Goal: Information Seeking & Learning: Find specific fact

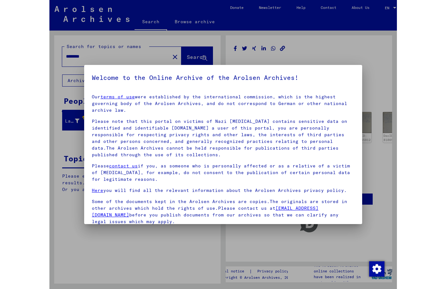
scroll to position [59, 0]
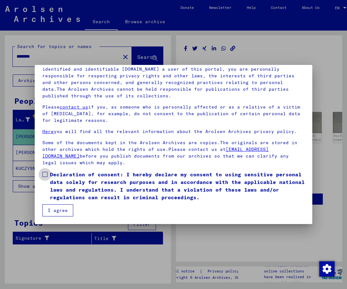
click at [46, 173] on span at bounding box center [44, 174] width 5 height 5
click at [59, 211] on button "I agree" at bounding box center [57, 210] width 31 height 12
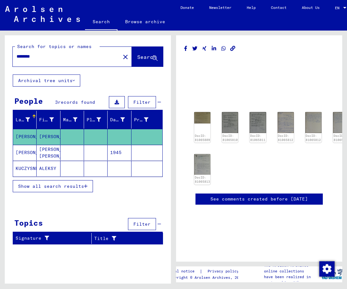
drag, startPoint x: 45, startPoint y: 58, endPoint x: -5, endPoint y: 52, distance: 50.4
click at [17, 53] on input "********" at bounding box center [67, 56] width 100 height 7
type input "**********"
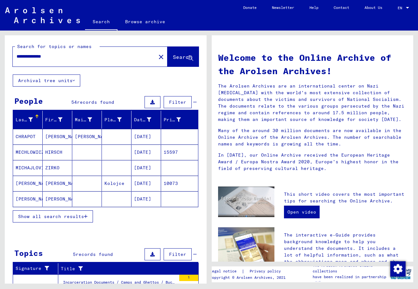
click at [62, 196] on mat-cell "[PERSON_NAME]" at bounding box center [58, 198] width 30 height 15
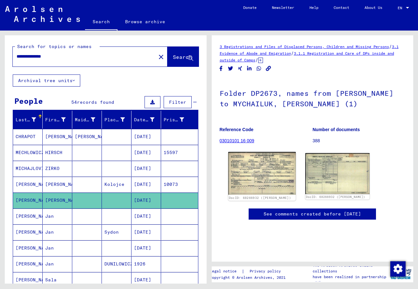
click at [264, 176] on img at bounding box center [262, 173] width 68 height 43
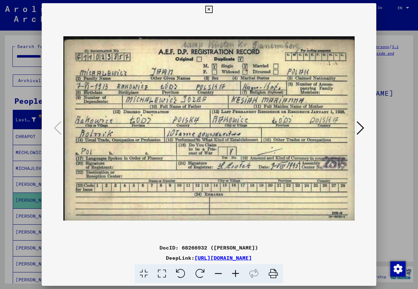
click at [51, 246] on div "DocID: 68266932 ([PERSON_NAME])" at bounding box center [209, 248] width 334 height 8
click at [347, 127] on icon at bounding box center [361, 127] width 8 height 15
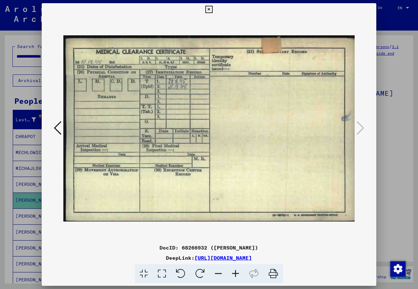
click at [56, 124] on icon at bounding box center [58, 127] width 8 height 15
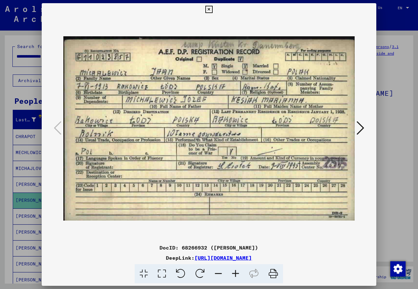
click at [213, 13] on icon at bounding box center [208, 10] width 7 height 8
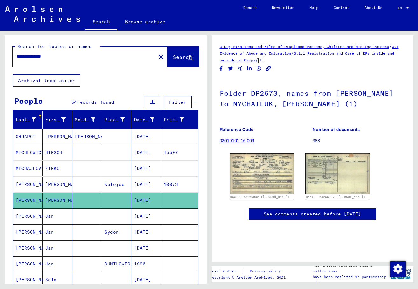
click at [51, 218] on mat-cell "Jan" at bounding box center [58, 217] width 30 height 16
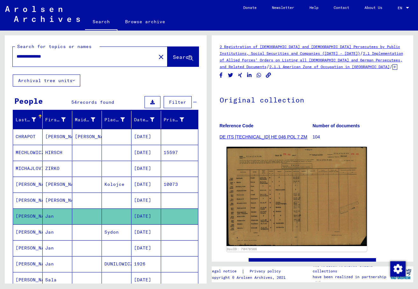
click at [254, 201] on img at bounding box center [296, 196] width 140 height 99
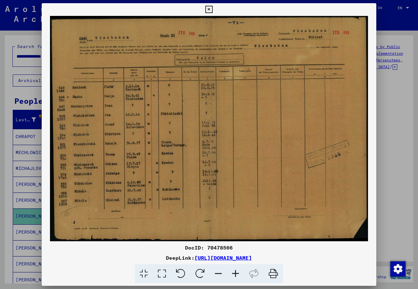
click at [308, 51] on img at bounding box center [209, 128] width 334 height 225
click at [275, 111] on img at bounding box center [209, 128] width 334 height 225
click at [162, 273] on icon at bounding box center [162, 273] width 18 height 19
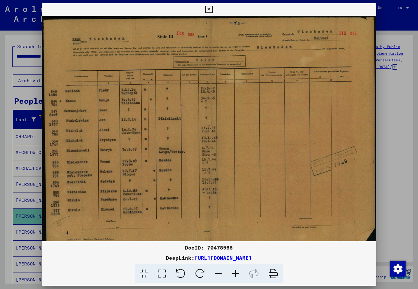
click at [236, 271] on icon at bounding box center [235, 273] width 17 height 19
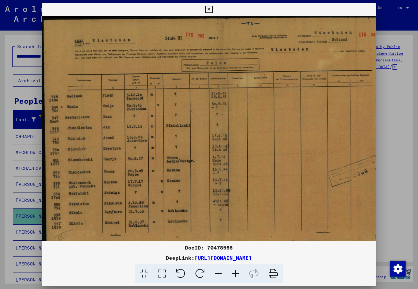
click at [236, 271] on icon at bounding box center [235, 273] width 17 height 19
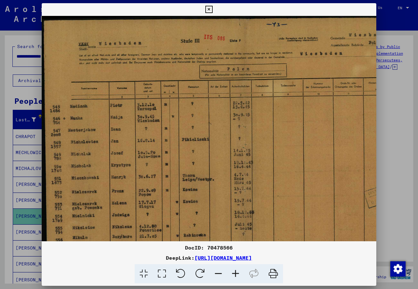
click at [236, 271] on icon at bounding box center [235, 273] width 17 height 19
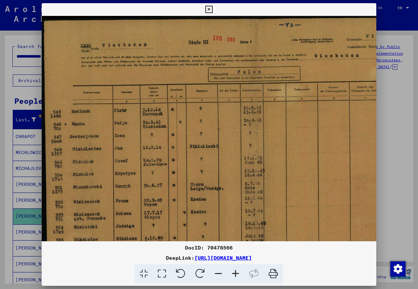
click at [236, 271] on icon at bounding box center [235, 273] width 17 height 19
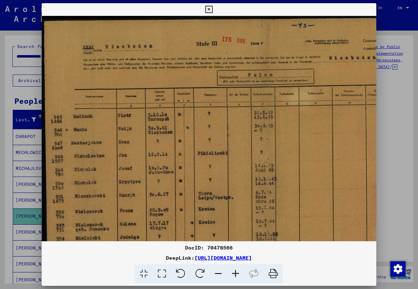
drag, startPoint x: 321, startPoint y: 257, endPoint x: 130, endPoint y: 258, distance: 191.7
click at [130, 258] on div "DeepLink: [URL][DOMAIN_NAME]" at bounding box center [209, 258] width 334 height 8
copy link "[URL][DOMAIN_NAME]"
click at [301, 36] on img at bounding box center [265, 174] width 447 height 317
click at [213, 10] on icon at bounding box center [208, 10] width 7 height 8
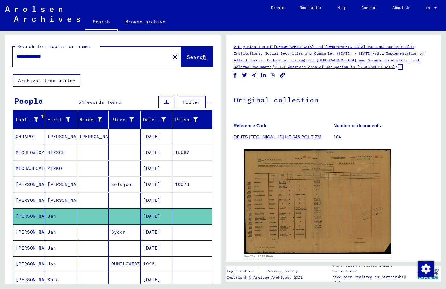
scroll to position [103, 0]
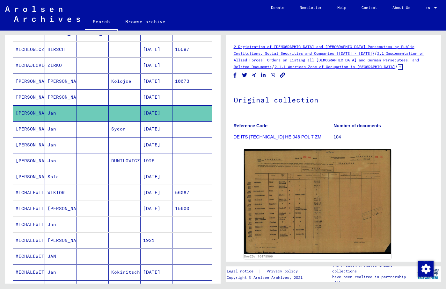
click at [225, 17] on div "Search Browse archive" at bounding box center [174, 22] width 178 height 17
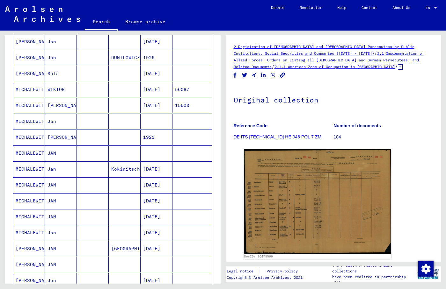
scroll to position [310, 0]
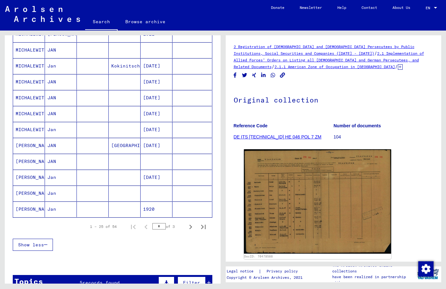
click at [206, 15] on div "Search Browse archive" at bounding box center [174, 22] width 178 height 17
click at [33, 70] on mat-cell "MICHALEWITSCH" at bounding box center [29, 66] width 32 height 16
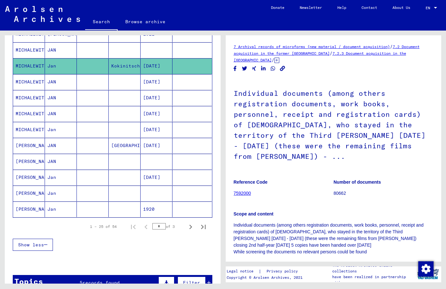
click at [279, 61] on icon at bounding box center [276, 60] width 5 height 5
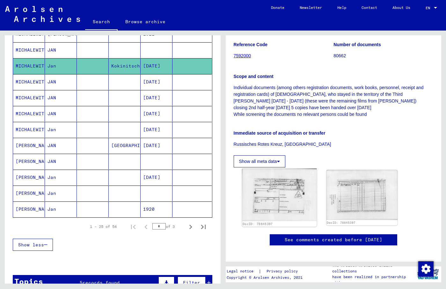
click at [288, 177] on img at bounding box center [279, 195] width 75 height 53
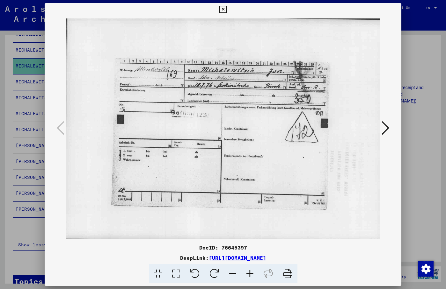
click at [226, 9] on icon at bounding box center [222, 10] width 7 height 8
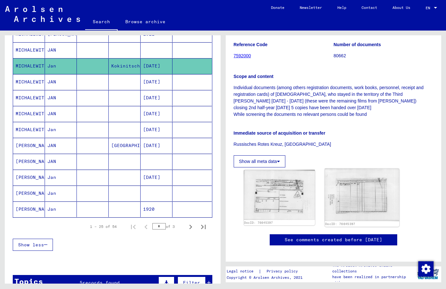
click at [343, 194] on img at bounding box center [361, 195] width 75 height 53
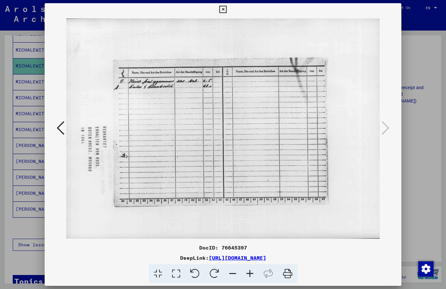
click at [226, 9] on icon at bounding box center [222, 10] width 7 height 8
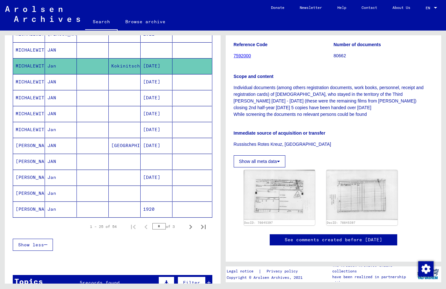
click at [54, 86] on mat-cell "JAN" at bounding box center [61, 82] width 32 height 16
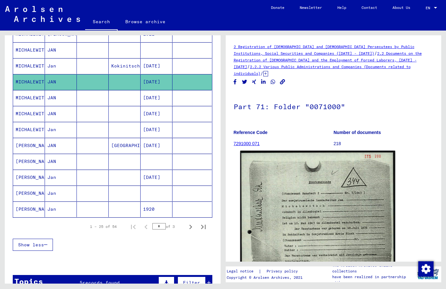
click at [278, 214] on img at bounding box center [317, 259] width 155 height 217
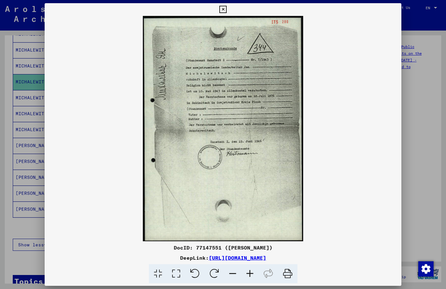
click at [173, 273] on icon at bounding box center [176, 273] width 18 height 19
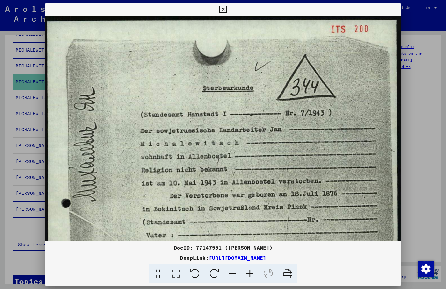
click at [226, 8] on icon at bounding box center [222, 10] width 7 height 8
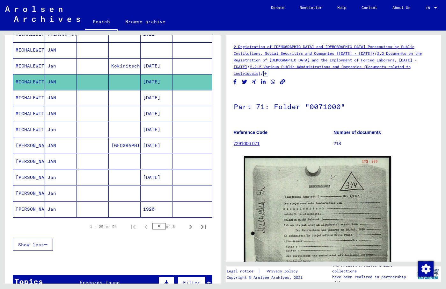
click at [50, 98] on mat-cell "JAN" at bounding box center [61, 98] width 32 height 16
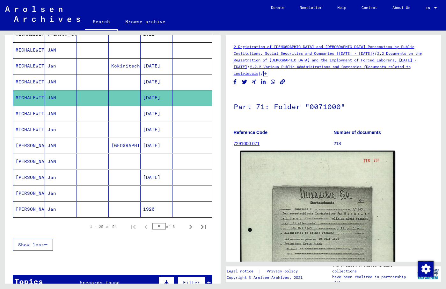
click at [334, 217] on img at bounding box center [317, 259] width 155 height 216
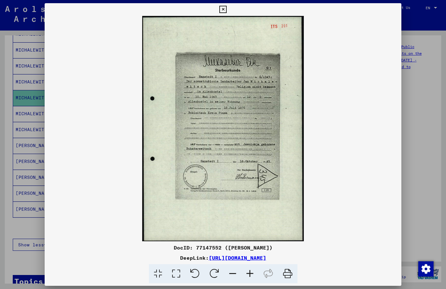
click at [226, 9] on icon at bounding box center [222, 10] width 7 height 8
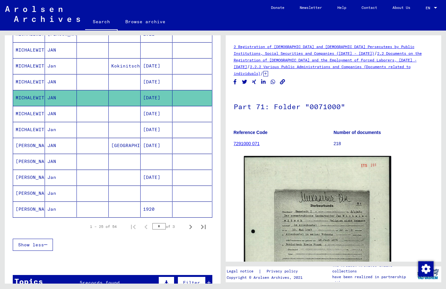
click at [65, 132] on mat-cell "Jan" at bounding box center [61, 130] width 32 height 16
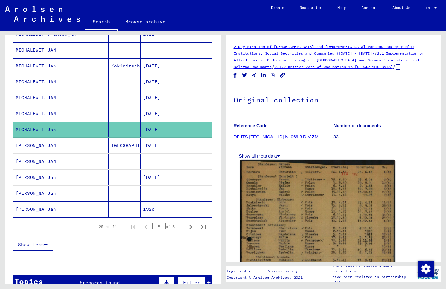
click at [260, 206] on img at bounding box center [317, 254] width 155 height 189
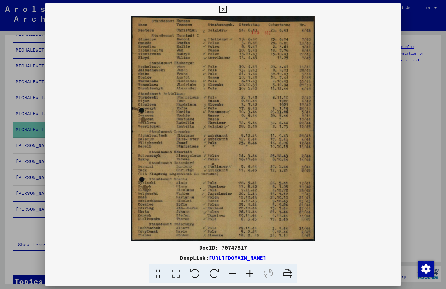
click at [226, 10] on icon at bounding box center [222, 10] width 7 height 8
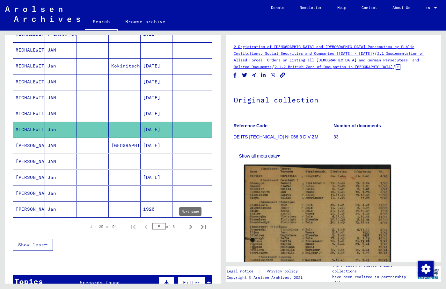
click at [190, 226] on icon "Next page" at bounding box center [190, 227] width 9 height 9
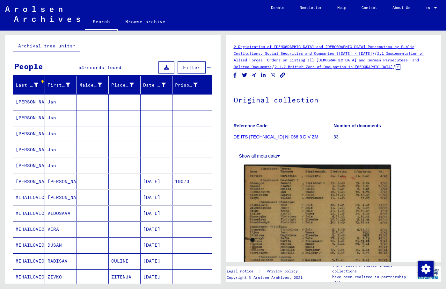
scroll to position [34, 0]
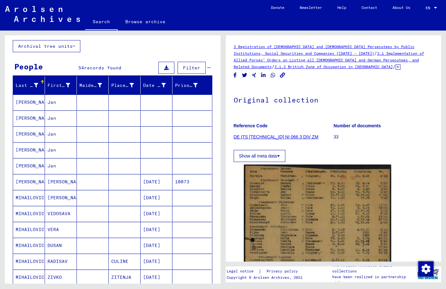
click at [70, 104] on mat-cell "Jan" at bounding box center [61, 103] width 32 height 16
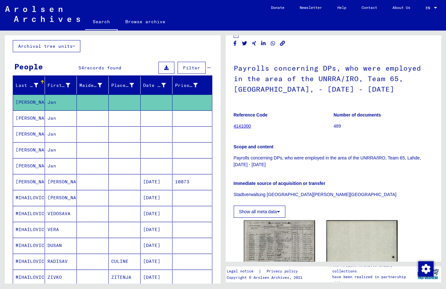
scroll to position [34, 0]
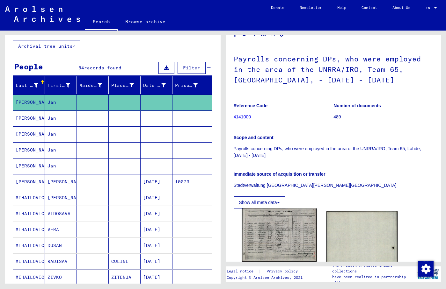
click at [278, 231] on img at bounding box center [279, 236] width 75 height 54
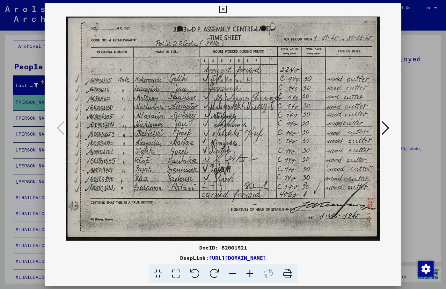
click at [226, 7] on icon at bounding box center [222, 10] width 7 height 8
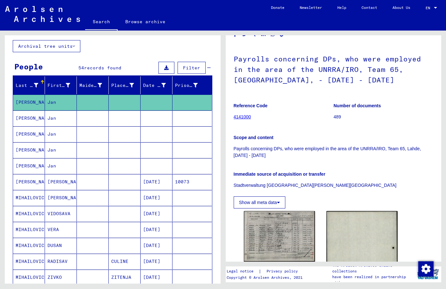
click at [66, 123] on mat-cell "Jan" at bounding box center [61, 119] width 32 height 16
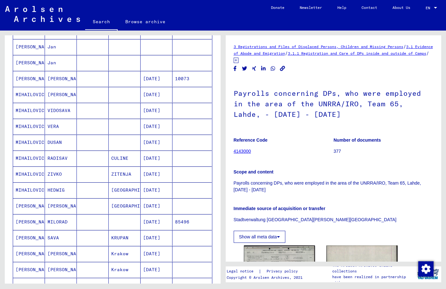
scroll to position [275, 0]
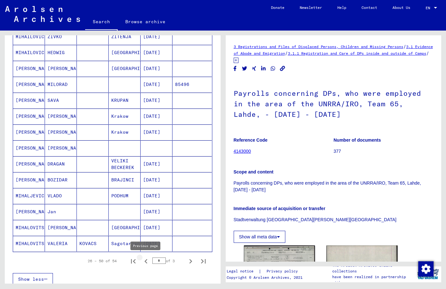
click at [144, 262] on icon "Previous page" at bounding box center [145, 261] width 9 height 9
type input "*"
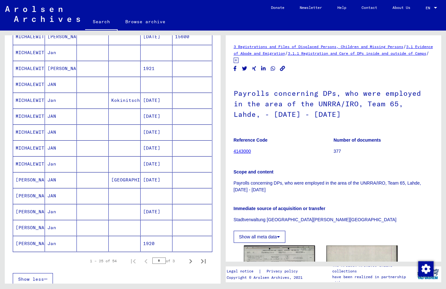
scroll to position [172, 0]
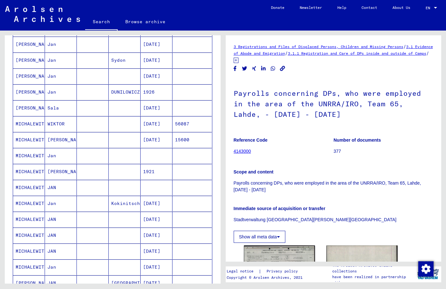
click at [66, 87] on mat-cell "Jan" at bounding box center [61, 92] width 32 height 16
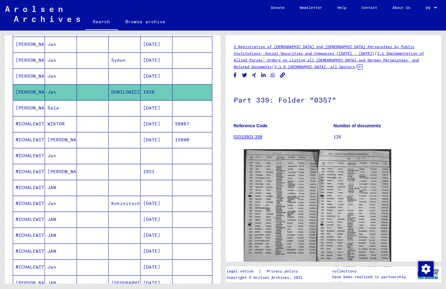
click at [65, 81] on mat-cell "Jan" at bounding box center [61, 76] width 32 height 16
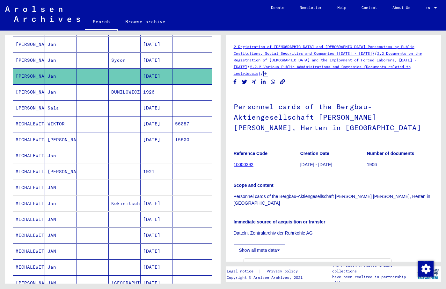
scroll to position [103, 0]
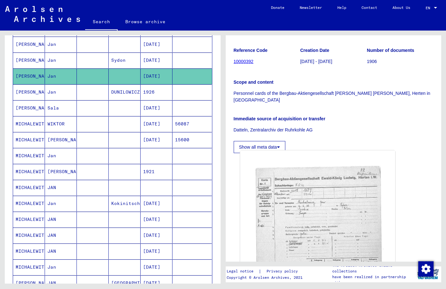
click at [297, 196] on img at bounding box center [317, 258] width 155 height 214
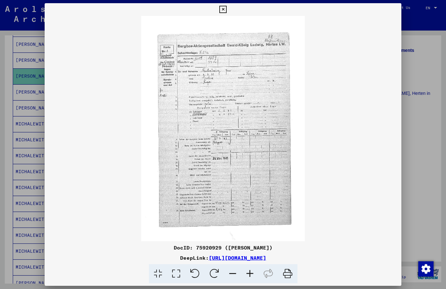
click at [180, 276] on icon at bounding box center [176, 273] width 18 height 19
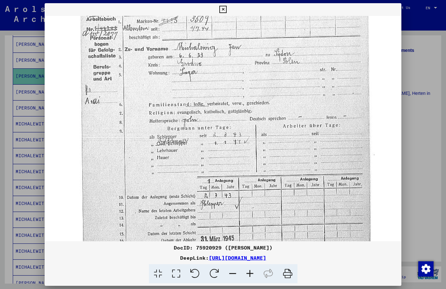
scroll to position [90, 0]
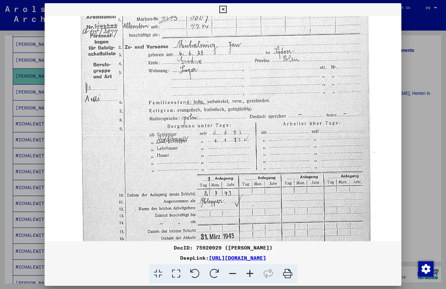
drag, startPoint x: 276, startPoint y: 224, endPoint x: 272, endPoint y: 133, distance: 90.6
click at [272, 133] on img at bounding box center [223, 171] width 356 height 492
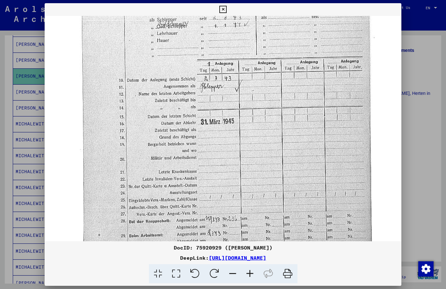
scroll to position [211, 0]
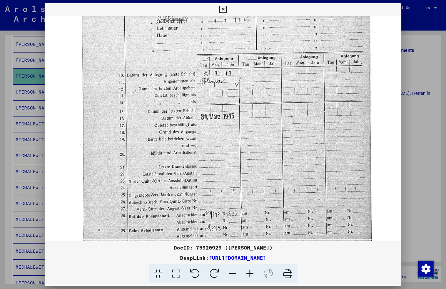
drag, startPoint x: 273, startPoint y: 225, endPoint x: 265, endPoint y: 105, distance: 120.3
click at [265, 105] on img at bounding box center [223, 51] width 356 height 492
click at [226, 11] on icon at bounding box center [222, 10] width 7 height 8
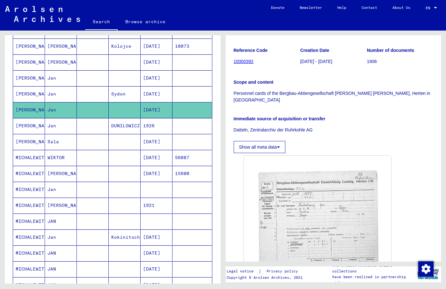
scroll to position [103, 0]
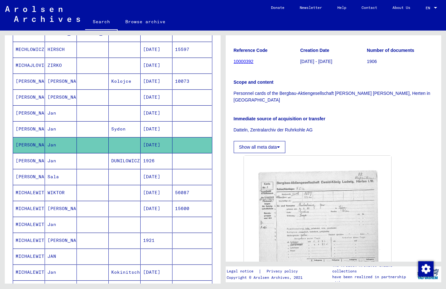
click at [34, 129] on mat-cell "[PERSON_NAME]" at bounding box center [29, 129] width 32 height 16
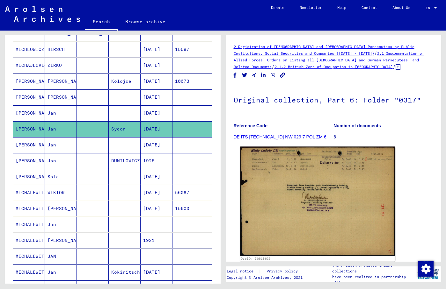
click at [288, 164] on img at bounding box center [317, 202] width 155 height 110
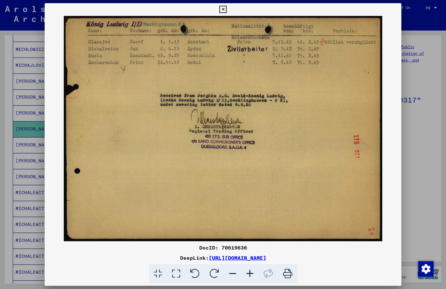
click at [226, 9] on icon at bounding box center [222, 10] width 7 height 8
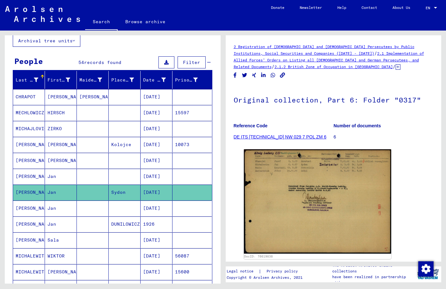
scroll to position [34, 0]
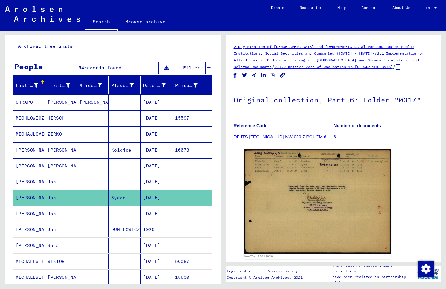
click at [34, 185] on mat-cell "[PERSON_NAME]" at bounding box center [29, 182] width 32 height 16
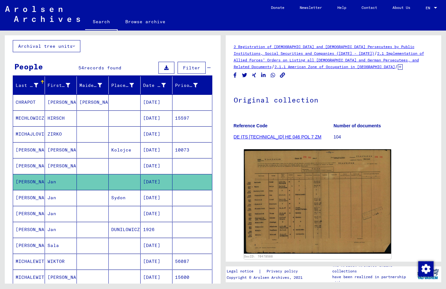
click at [31, 197] on mat-cell "[PERSON_NAME]" at bounding box center [29, 198] width 32 height 16
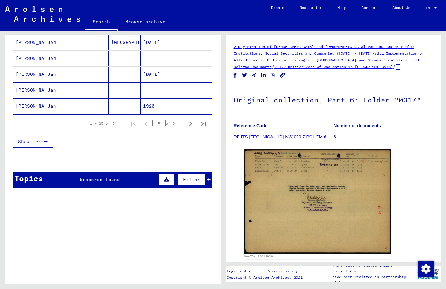
scroll to position [275, 0]
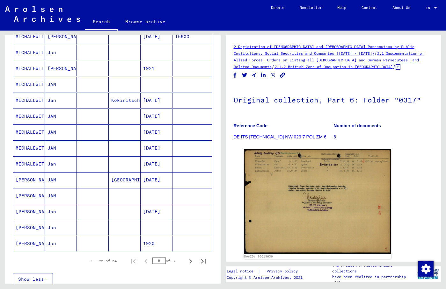
click at [49, 209] on mat-cell "Jan" at bounding box center [61, 212] width 32 height 16
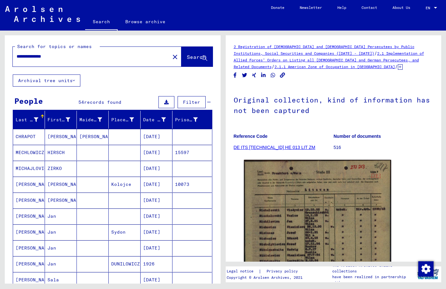
drag, startPoint x: 28, startPoint y: 56, endPoint x: 1, endPoint y: 57, distance: 26.8
click at [17, 57] on input "**********" at bounding box center [91, 56] width 149 height 7
click at [53, 55] on input "**********" at bounding box center [91, 56] width 149 height 7
type input "**********"
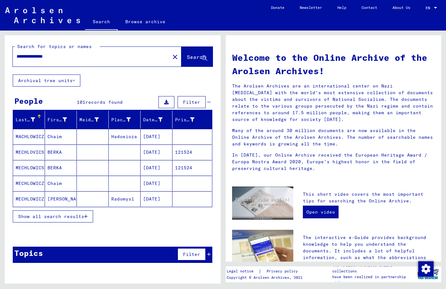
click at [77, 219] on span "Show all search results" at bounding box center [51, 217] width 66 height 6
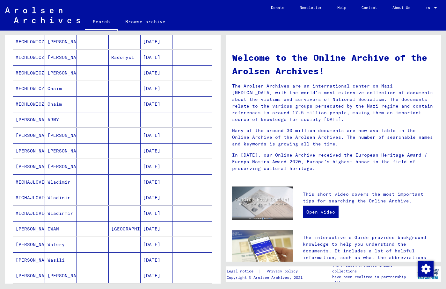
scroll to position [275, 0]
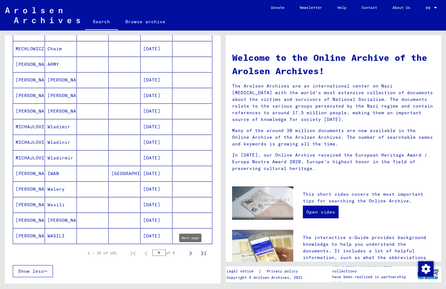
click at [189, 254] on icon "Next page" at bounding box center [190, 253] width 9 height 9
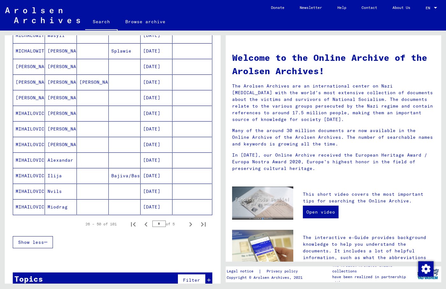
scroll to position [310, 0]
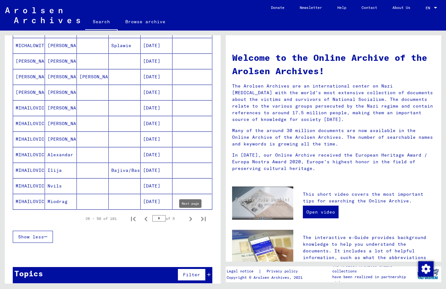
click at [191, 218] on icon "Next page" at bounding box center [190, 219] width 9 height 9
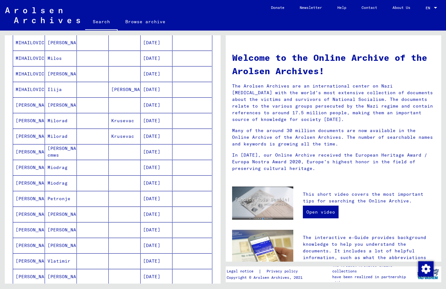
scroll to position [316, 0]
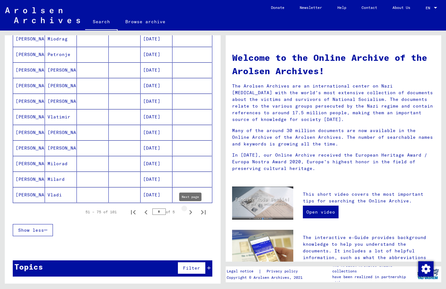
click at [189, 213] on icon "Next page" at bounding box center [190, 212] width 9 height 9
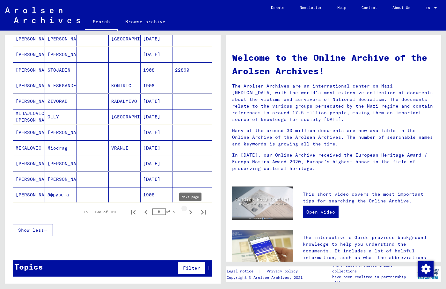
click at [191, 213] on icon "Next page" at bounding box center [190, 212] width 3 height 4
type input "*"
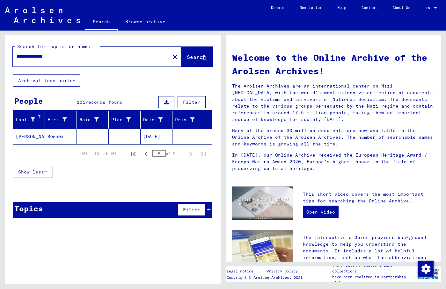
drag, startPoint x: 63, startPoint y: 57, endPoint x: 2, endPoint y: 51, distance: 61.2
click at [17, 53] on input "**********" at bounding box center [90, 56] width 146 height 7
type input "**********"
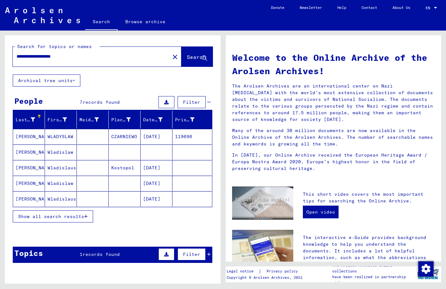
click at [69, 134] on mat-cell "WLADYSLAW" at bounding box center [61, 136] width 32 height 15
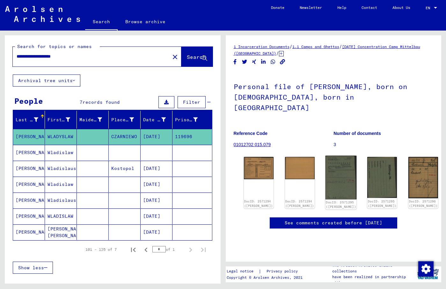
click at [325, 158] on img at bounding box center [340, 178] width 31 height 44
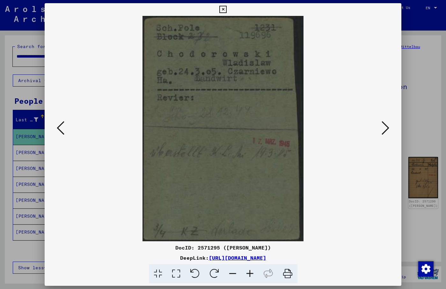
click at [347, 65] on img at bounding box center [222, 128] width 313 height 225
click at [335, 87] on img at bounding box center [222, 128] width 313 height 225
click at [347, 121] on div at bounding box center [223, 144] width 446 height 289
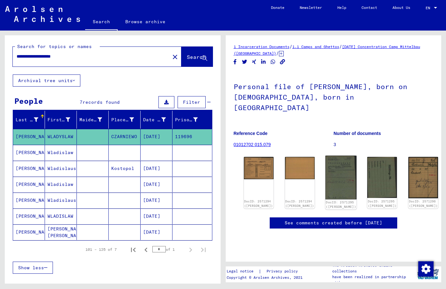
click at [331, 156] on img at bounding box center [340, 178] width 31 height 44
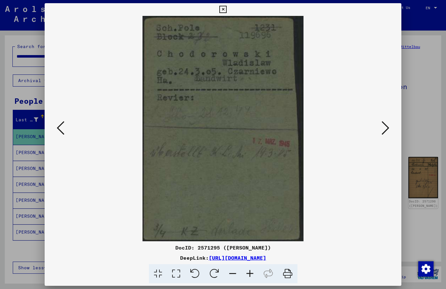
click at [325, 56] on img at bounding box center [222, 128] width 313 height 225
click at [347, 79] on img at bounding box center [222, 128] width 313 height 225
click at [347, 86] on img at bounding box center [222, 128] width 313 height 225
click at [347, 51] on img at bounding box center [222, 128] width 313 height 225
click at [338, 89] on img at bounding box center [222, 128] width 313 height 225
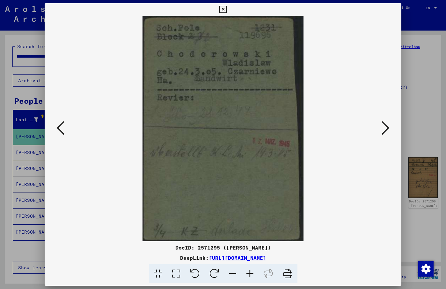
click at [347, 130] on icon at bounding box center [385, 127] width 8 height 15
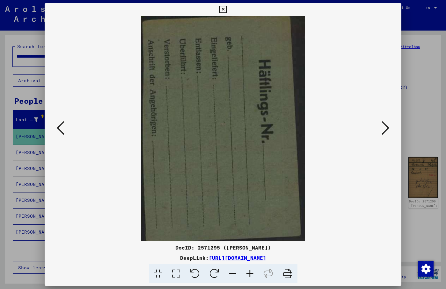
click at [347, 130] on icon at bounding box center [385, 127] width 8 height 15
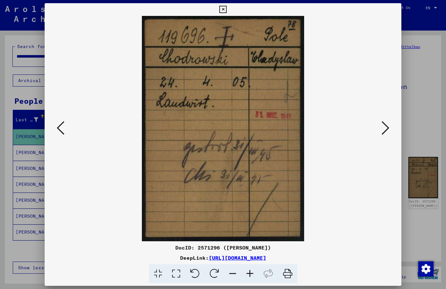
click at [340, 56] on img at bounding box center [222, 128] width 313 height 225
click at [347, 58] on img at bounding box center [222, 128] width 313 height 225
click at [327, 118] on img at bounding box center [222, 128] width 313 height 225
click at [347, 129] on icon at bounding box center [385, 127] width 8 height 15
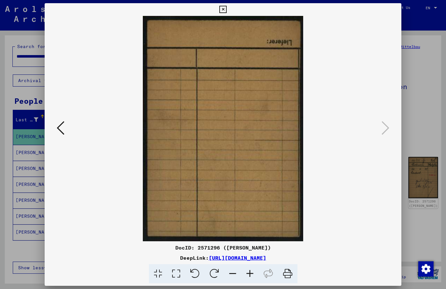
click at [63, 126] on icon at bounding box center [61, 127] width 8 height 15
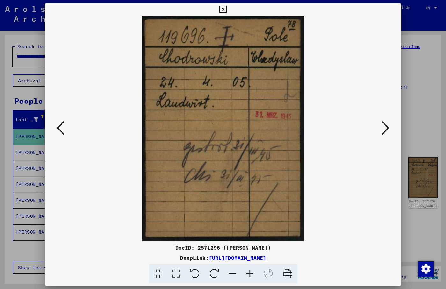
click at [64, 126] on button at bounding box center [60, 128] width 11 height 18
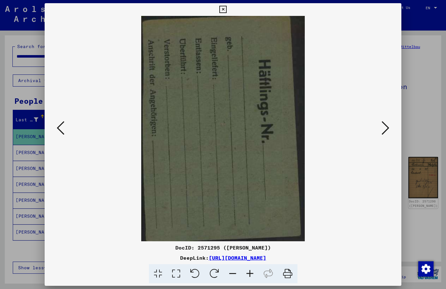
click at [347, 132] on icon at bounding box center [385, 127] width 8 height 15
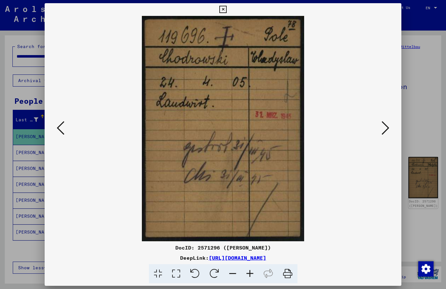
click at [63, 129] on icon at bounding box center [61, 127] width 8 height 15
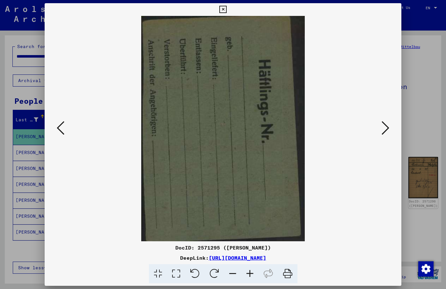
click at [63, 129] on icon at bounding box center [61, 127] width 8 height 15
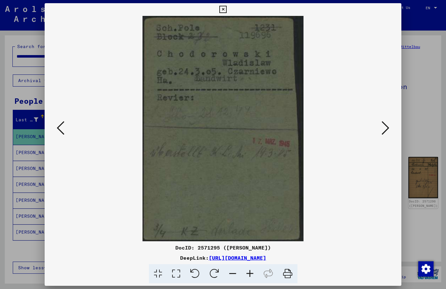
click at [63, 129] on icon at bounding box center [61, 127] width 8 height 15
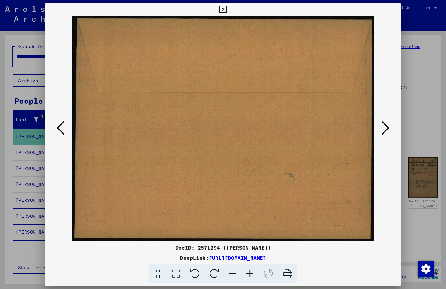
click at [63, 129] on icon at bounding box center [61, 127] width 8 height 15
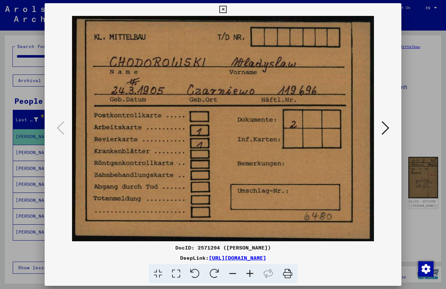
click at [347, 133] on icon at bounding box center [385, 127] width 8 height 15
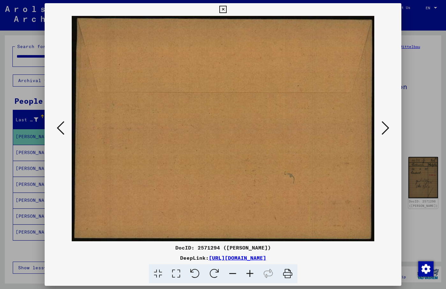
click at [347, 133] on icon at bounding box center [385, 127] width 8 height 15
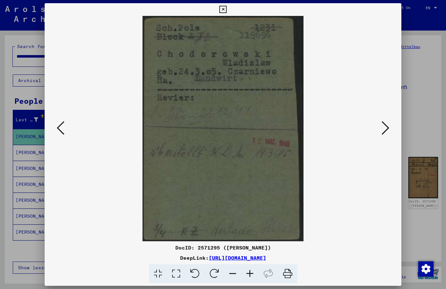
click at [347, 133] on icon at bounding box center [385, 127] width 8 height 15
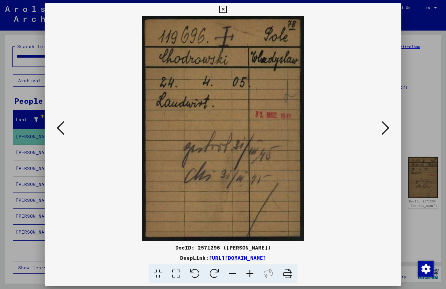
click at [226, 9] on icon at bounding box center [222, 10] width 7 height 8
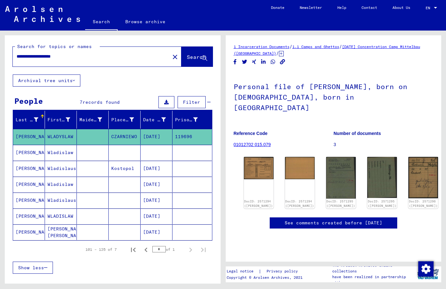
click at [48, 158] on mat-cell "Wladislaw" at bounding box center [61, 153] width 32 height 16
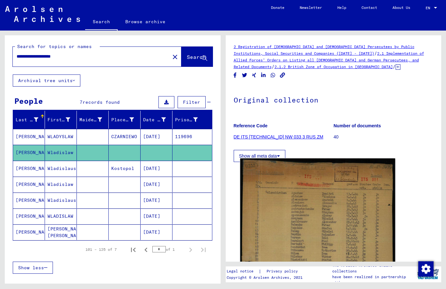
drag, startPoint x: 302, startPoint y: 225, endPoint x: 301, endPoint y: 229, distance: 3.3
click at [301, 229] on img at bounding box center [317, 286] width 155 height 254
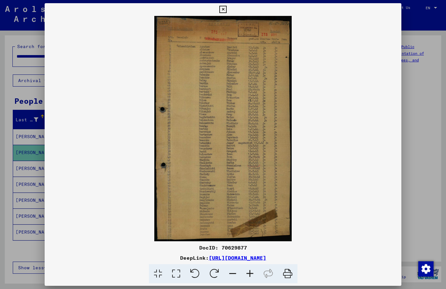
click at [226, 12] on icon at bounding box center [222, 10] width 7 height 8
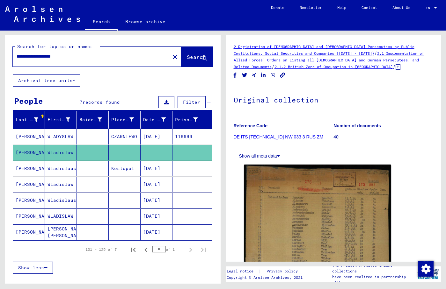
click at [347, 67] on icon at bounding box center [397, 66] width 5 height 5
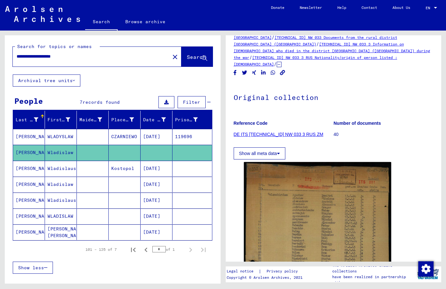
scroll to position [69, 0]
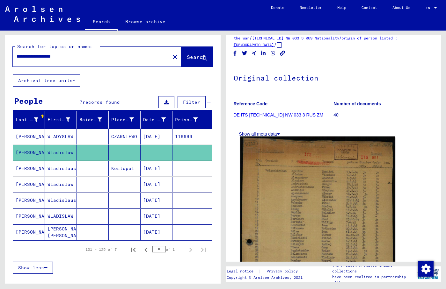
click at [312, 177] on img at bounding box center [317, 264] width 155 height 254
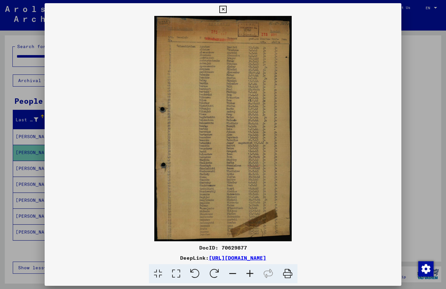
click at [178, 271] on icon at bounding box center [176, 273] width 18 height 19
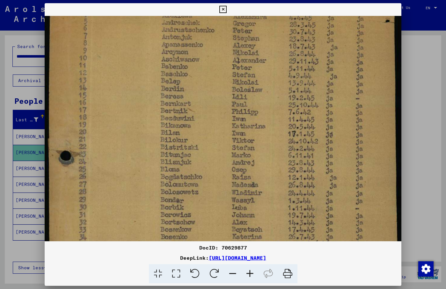
scroll to position [151, 0]
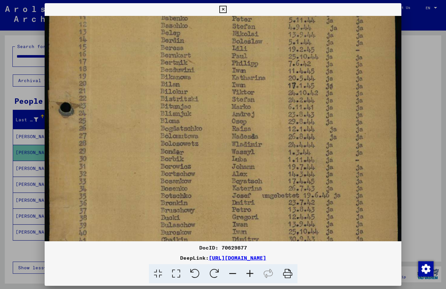
drag, startPoint x: 185, startPoint y: 233, endPoint x: 195, endPoint y: 83, distance: 151.0
click at [195, 83] on img at bounding box center [223, 158] width 356 height 586
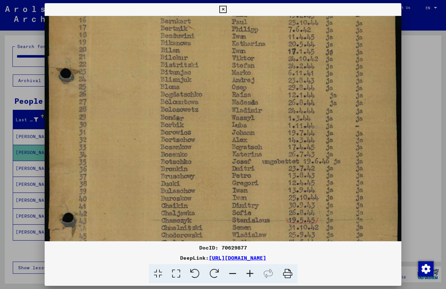
scroll to position [286, 0]
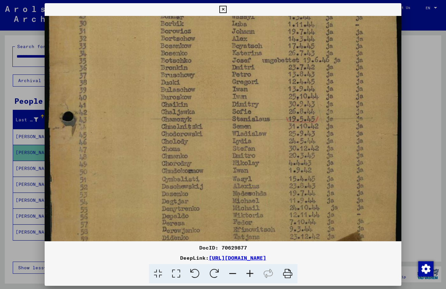
drag, startPoint x: 217, startPoint y: 196, endPoint x: 226, endPoint y: 62, distance: 134.4
click at [226, 62] on img at bounding box center [223, 23] width 356 height 586
click at [226, 9] on icon at bounding box center [222, 10] width 7 height 8
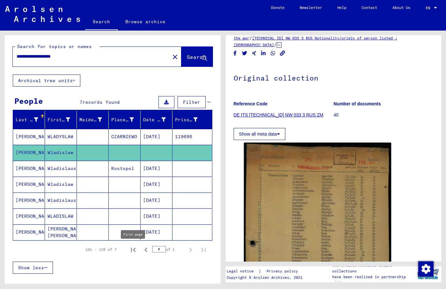
click at [131, 251] on icon "First page" at bounding box center [133, 250] width 9 height 9
type input "*"
